Goal: Find specific page/section: Find specific page/section

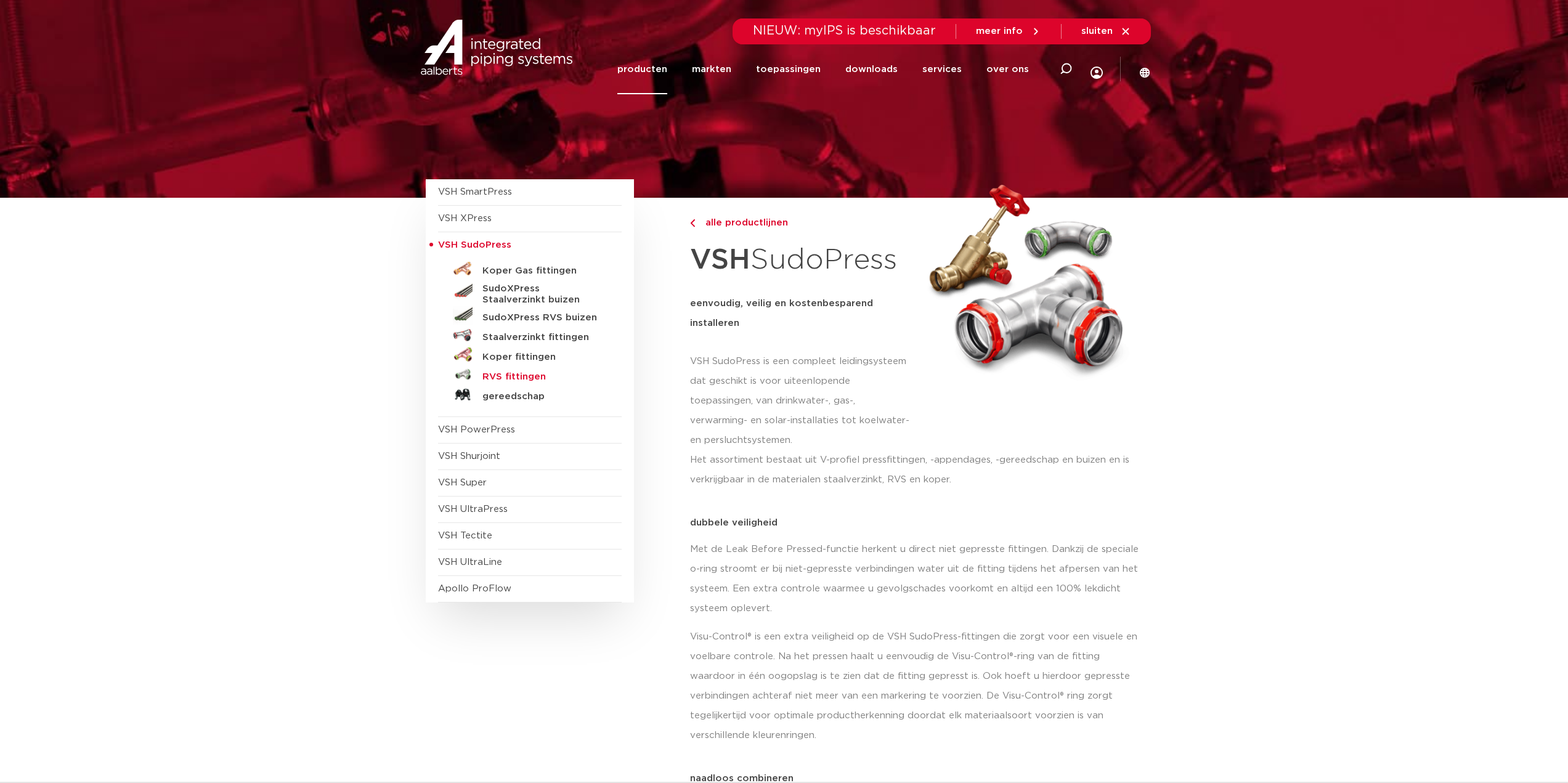
click at [536, 378] on h5 "RVS fittingen" at bounding box center [544, 377] width 122 height 11
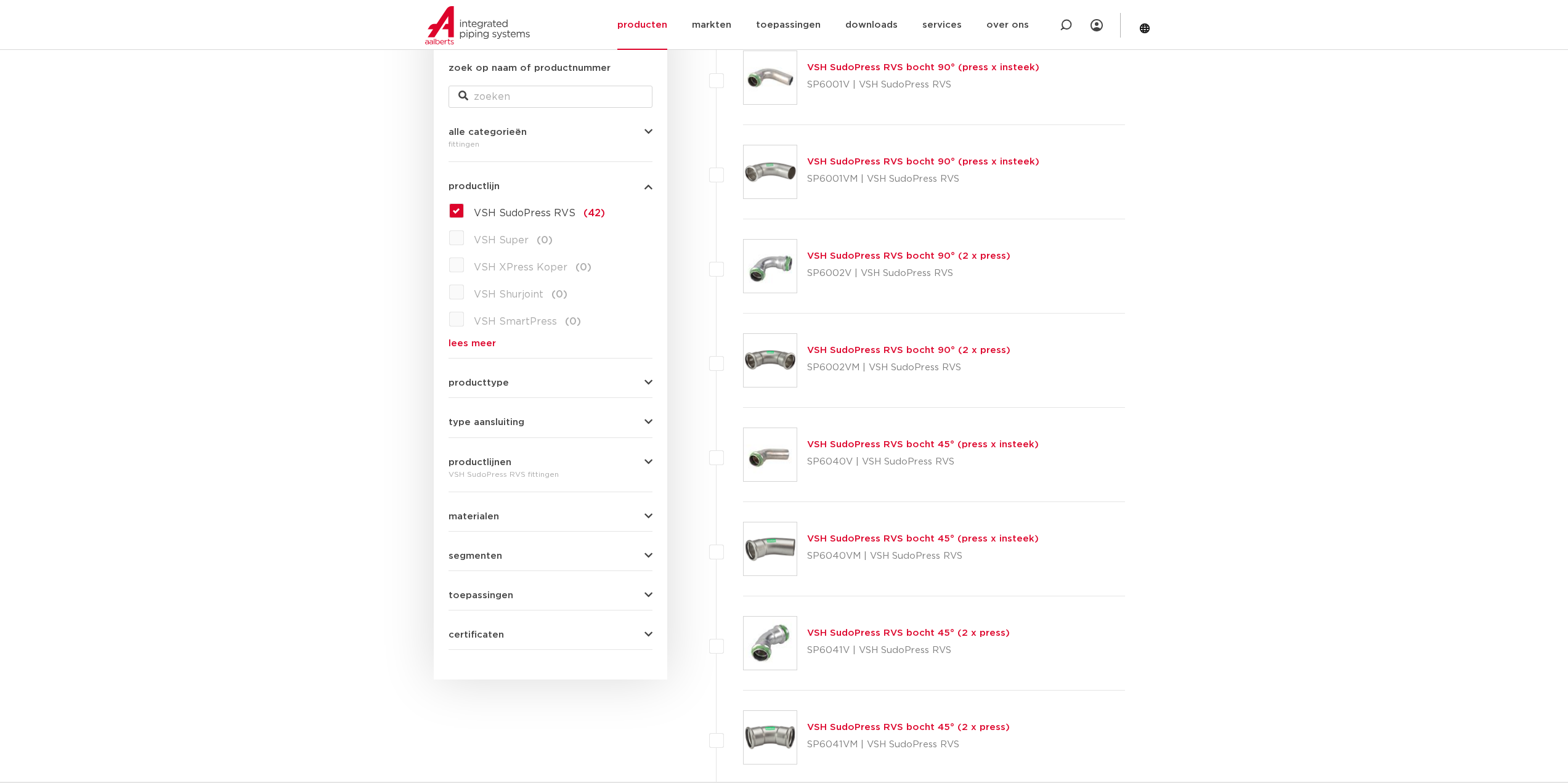
scroll to position [247, 0]
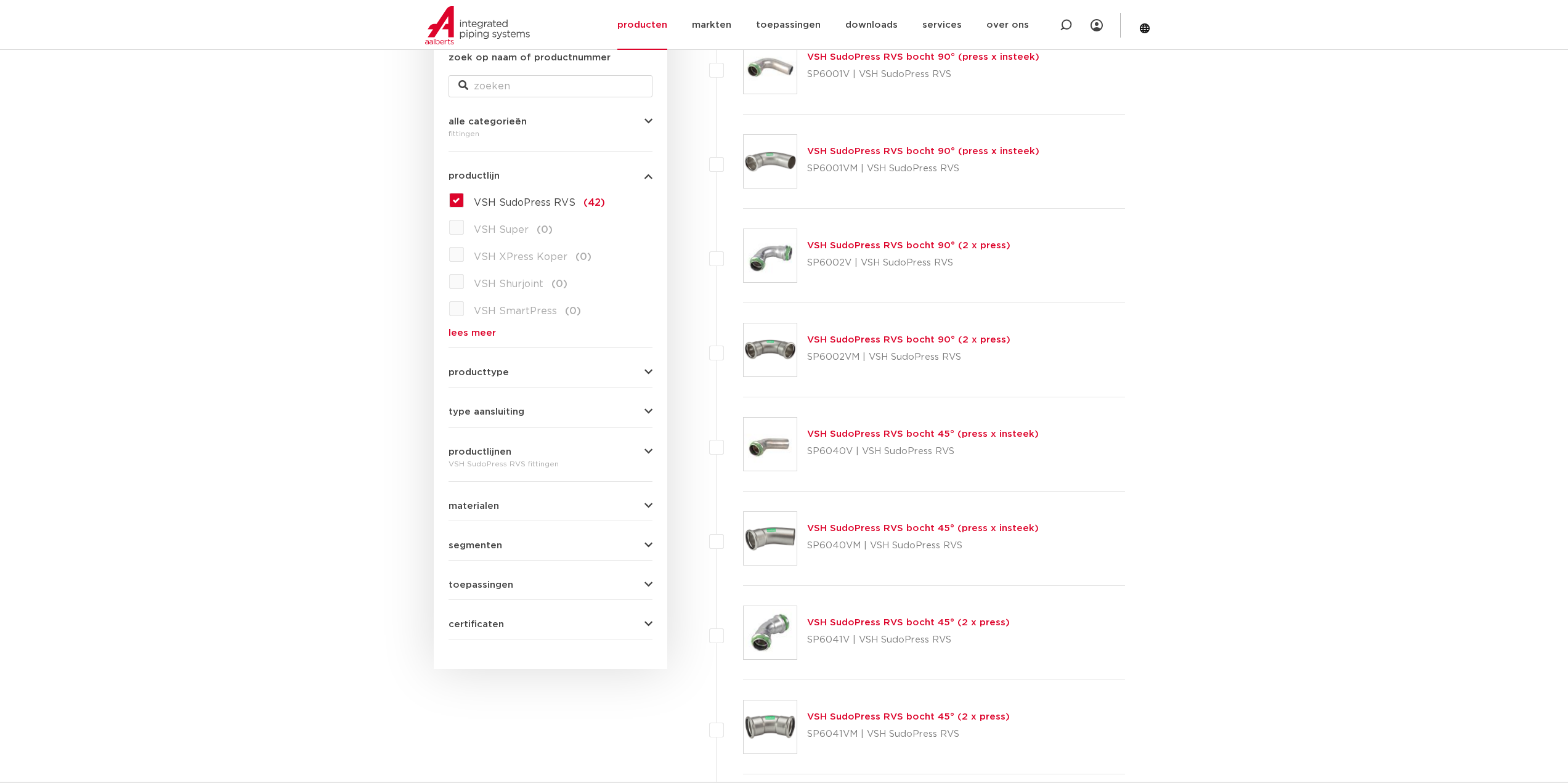
click at [565, 378] on form "zoek op naam of productnummer alle categorieën [GEOGRAPHIC_DATA] [GEOGRAPHIC_DA…" at bounding box center [550, 345] width 204 height 590
click at [527, 378] on form "zoek op naam of productnummer alle categorieën [GEOGRAPHIC_DATA] [GEOGRAPHIC_DA…" at bounding box center [550, 345] width 204 height 590
click at [493, 369] on span "producttype" at bounding box center [478, 372] width 60 height 9
click at [497, 431] on form "zoek op naam of productnummer alle categorieën [GEOGRAPHIC_DATA] [GEOGRAPHIC_DA…" at bounding box center [550, 345] width 204 height 590
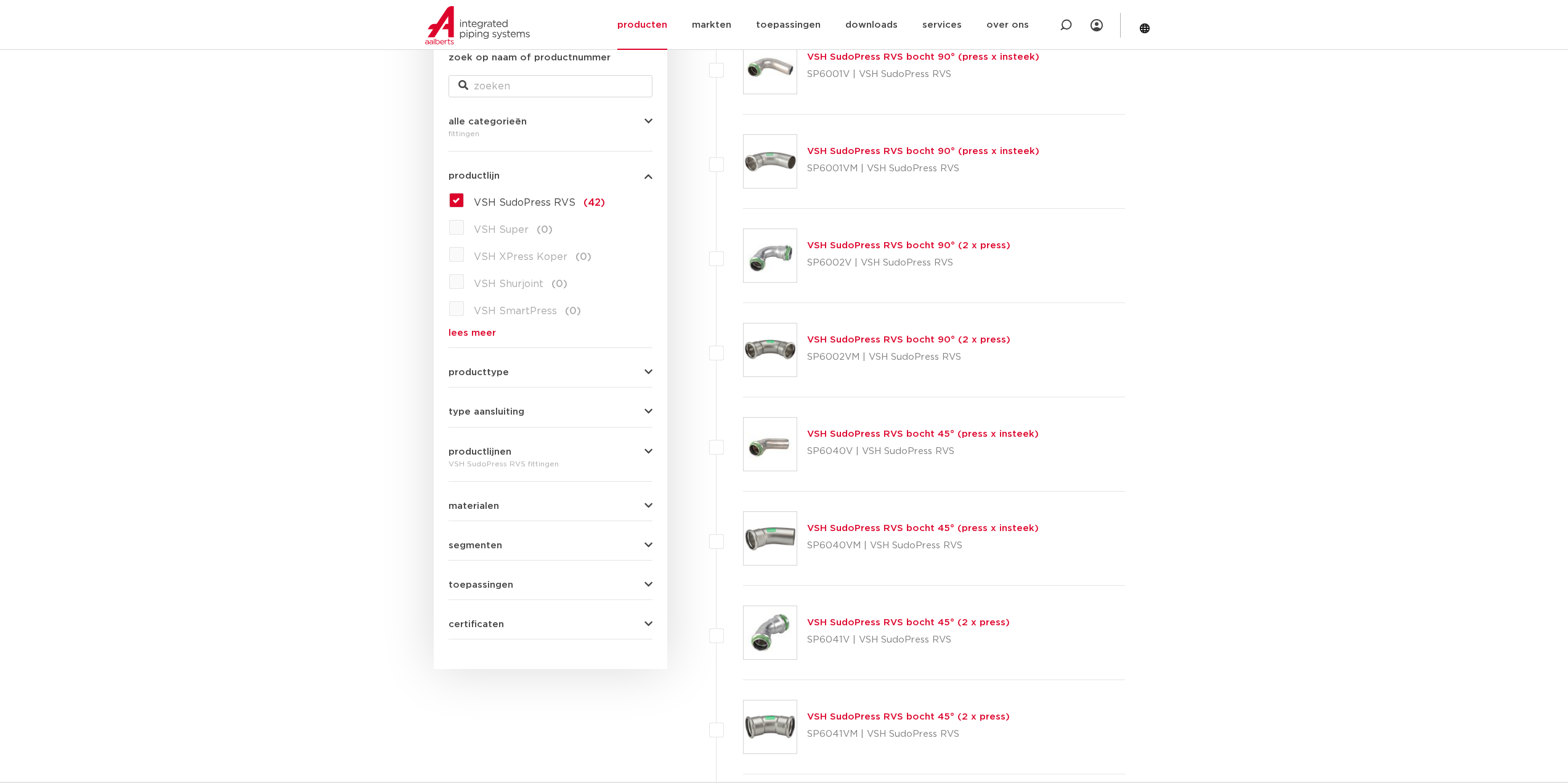
drag, startPoint x: 494, startPoint y: 420, endPoint x: 497, endPoint y: 413, distance: 7.6
click at [494, 420] on form "zoek op naam of productnummer alle categorieën [GEOGRAPHIC_DATA] [GEOGRAPHIC_DA…" at bounding box center [550, 345] width 204 height 590
click at [500, 413] on span "type aansluiting" at bounding box center [486, 411] width 75 height 9
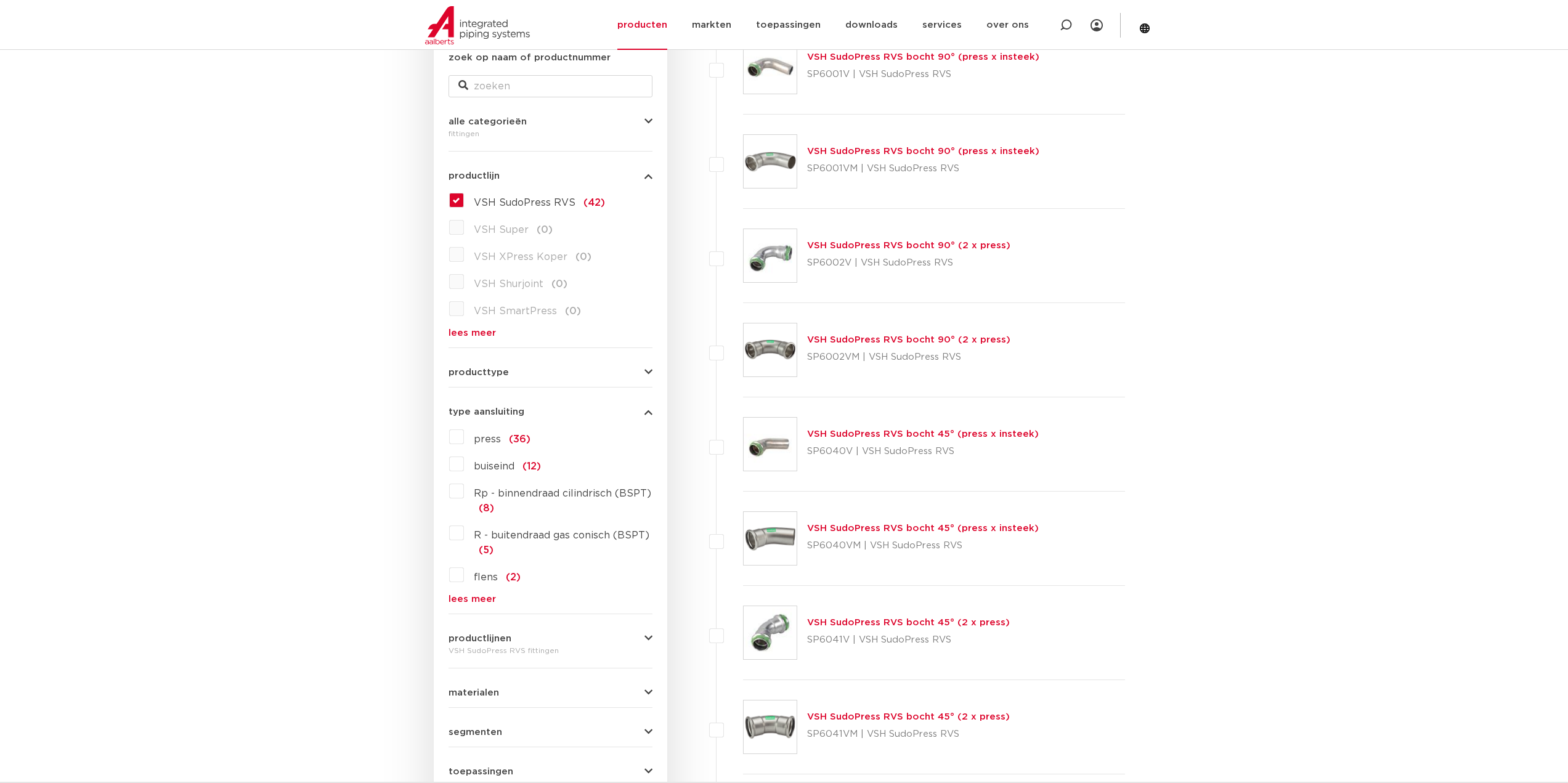
click at [499, 413] on span "type aansluiting" at bounding box center [486, 411] width 75 height 9
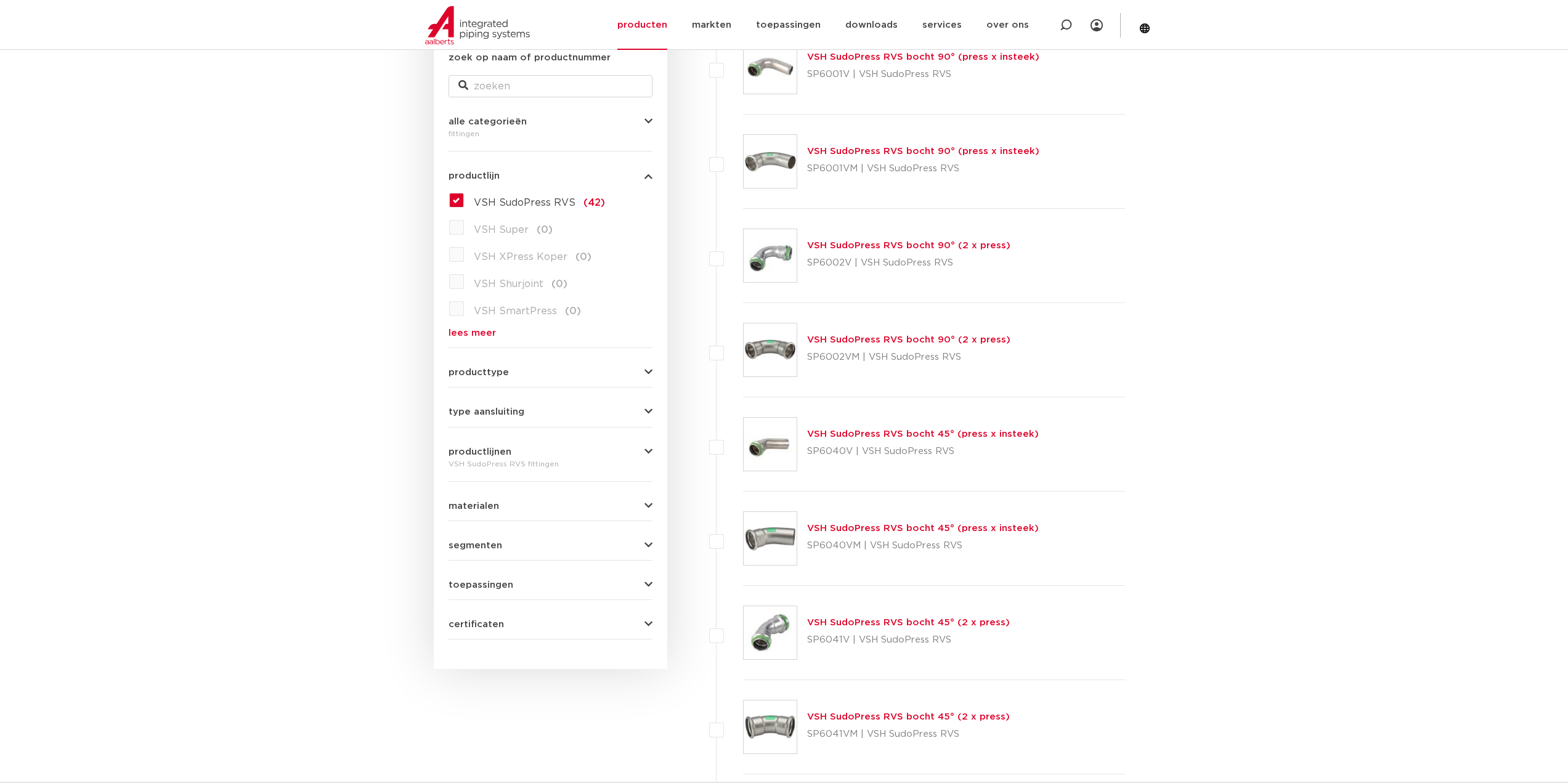
click at [483, 461] on div "VSH SudoPress RVS fittingen" at bounding box center [550, 463] width 204 height 14
click at [488, 452] on span "productlijnen" at bounding box center [480, 451] width 63 height 9
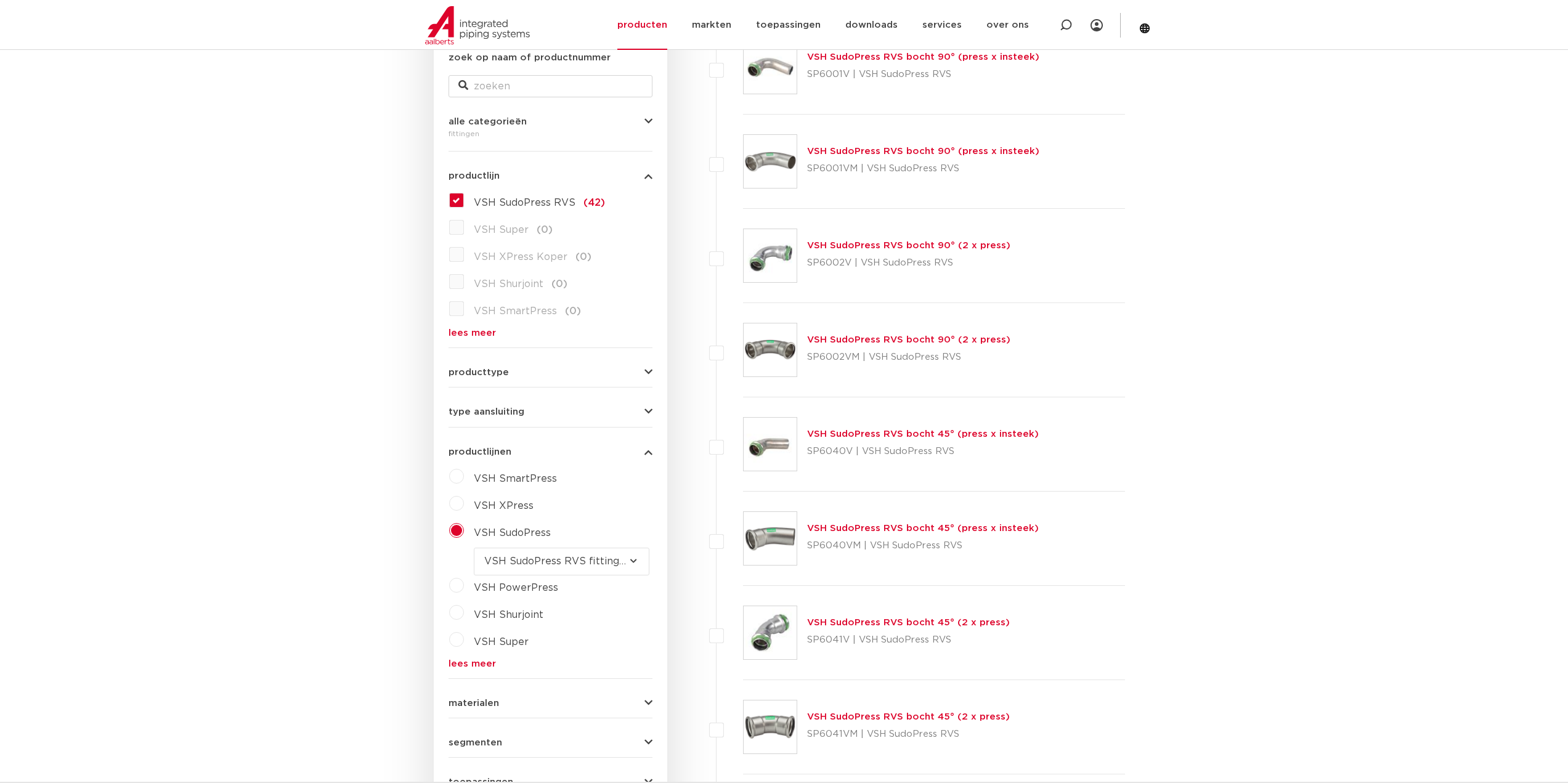
click at [488, 452] on span "productlijnen" at bounding box center [480, 451] width 63 height 9
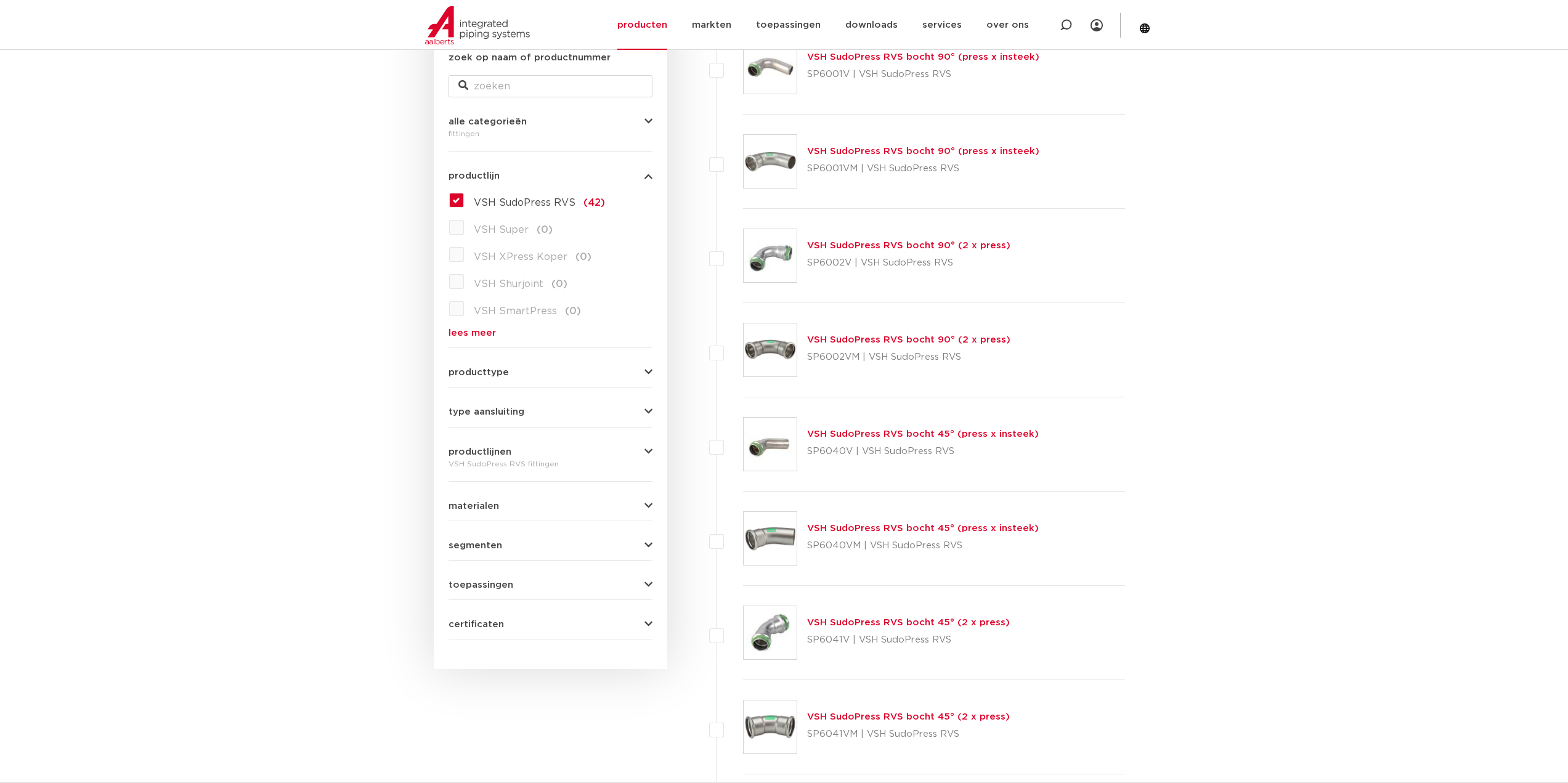
click at [484, 517] on form "zoek op naam of productnummer alle categorieën [GEOGRAPHIC_DATA] [GEOGRAPHIC_DA…" at bounding box center [550, 345] width 204 height 590
click at [485, 509] on span "materialen" at bounding box center [474, 506] width 51 height 9
click at [485, 551] on span "segmenten" at bounding box center [475, 545] width 53 height 9
click at [485, 545] on span "segmenten" at bounding box center [475, 545] width 53 height 9
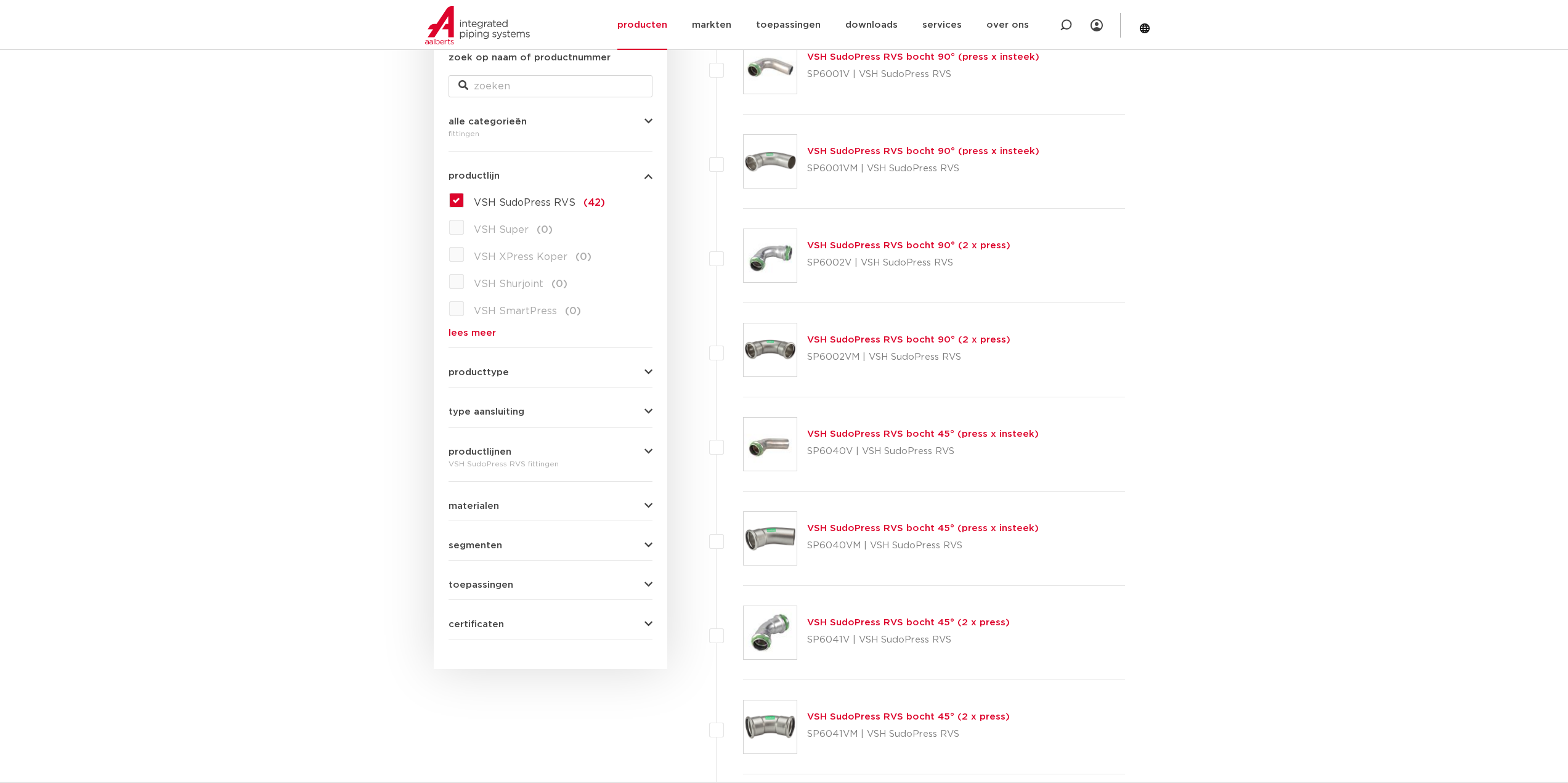
click at [483, 591] on form "zoek op naam of productnummer alle categorieën [GEOGRAPHIC_DATA] [GEOGRAPHIC_DA…" at bounding box center [550, 345] width 204 height 590
click at [483, 590] on span "toepassingen" at bounding box center [481, 584] width 64 height 9
click at [483, 587] on span "toepassingen" at bounding box center [481, 584] width 64 height 9
click at [477, 640] on div "wis alles filter producten zoek op naam of productnummer alle categorieën [GEOG…" at bounding box center [550, 330] width 233 height 678
click at [477, 631] on form "zoek op naam of productnummer alle categorieën [GEOGRAPHIC_DATA] [GEOGRAPHIC_DA…" at bounding box center [550, 345] width 204 height 590
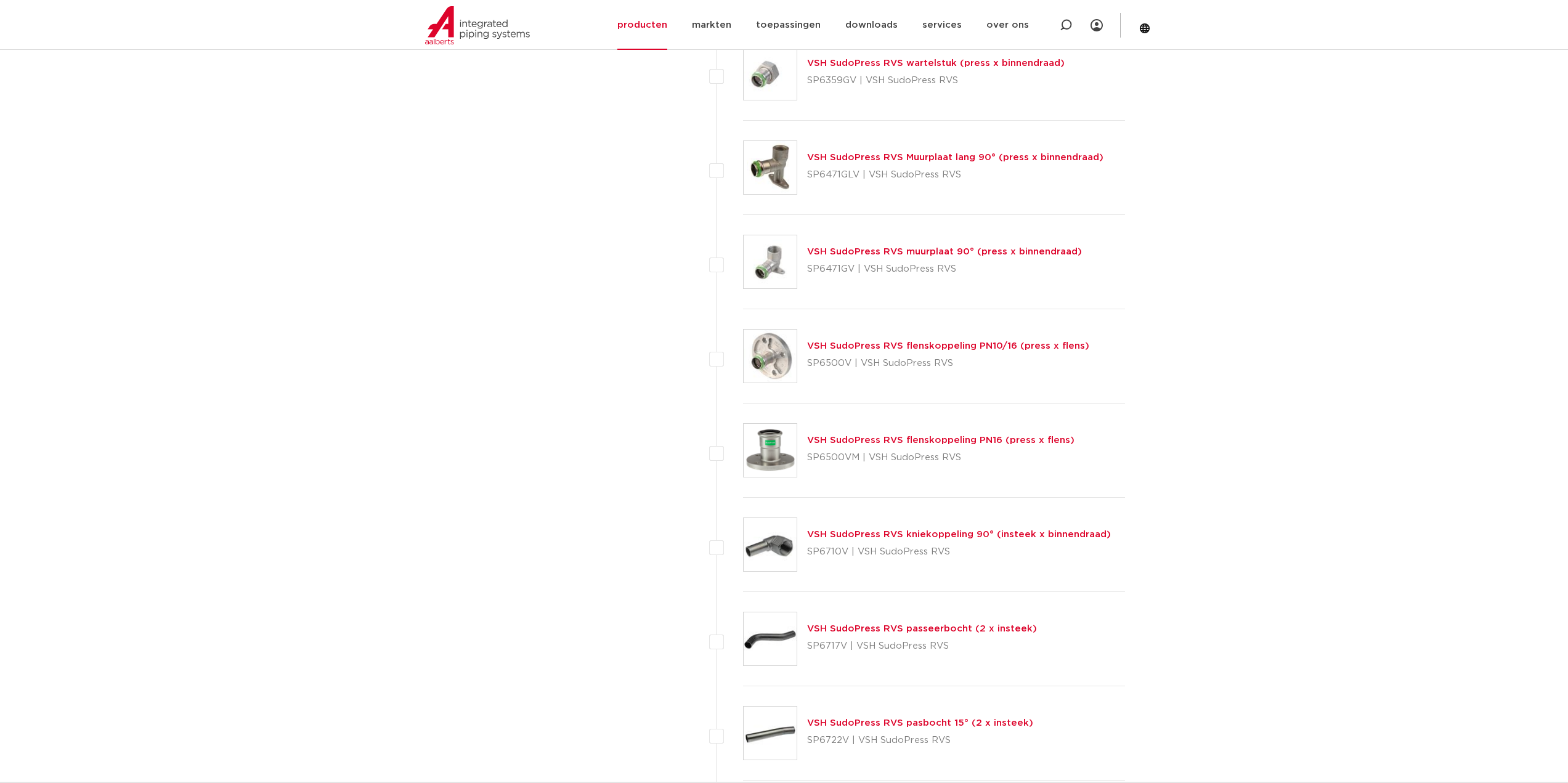
scroll to position [3143, 0]
